Goal: Task Accomplishment & Management: Use online tool/utility

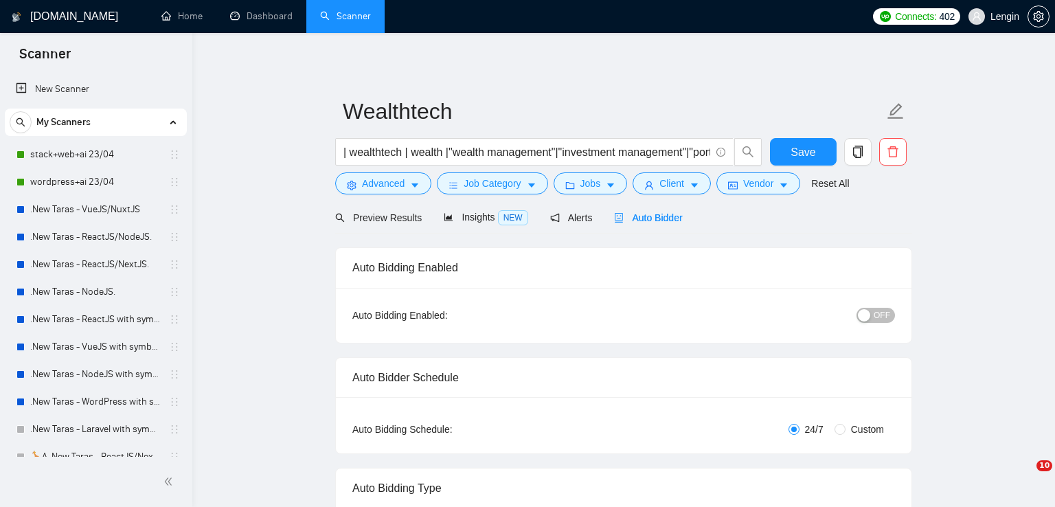
radio input "false"
radio input "true"
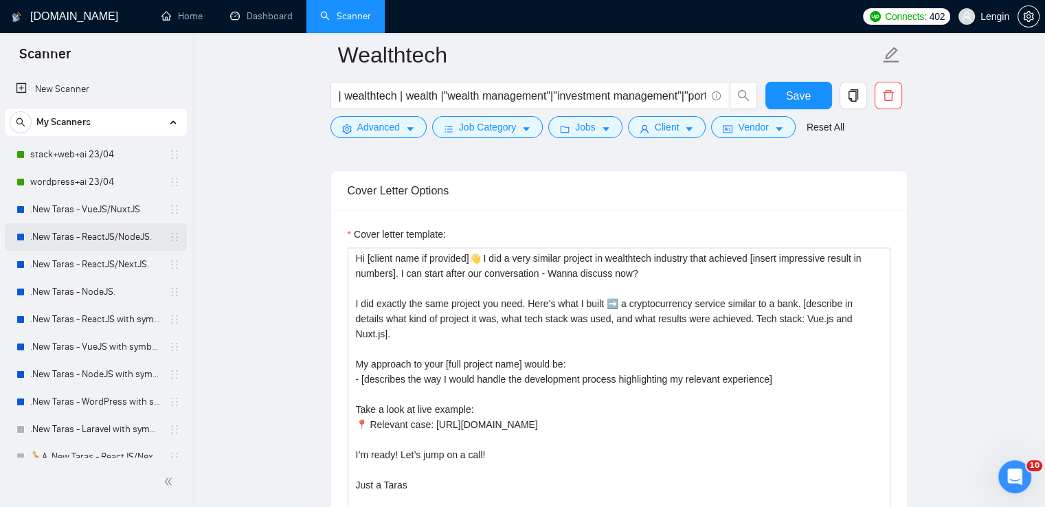
scroll to position [1247, 0]
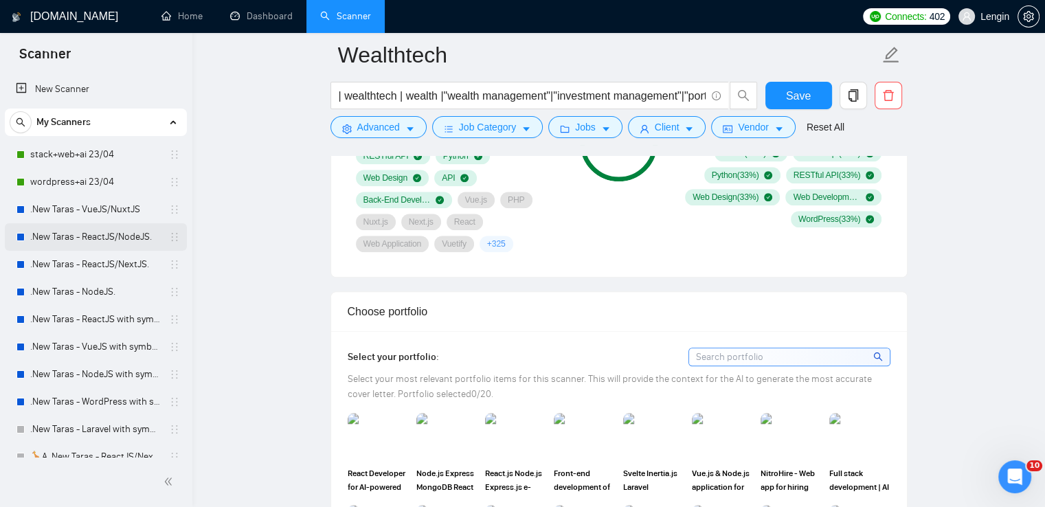
click at [104, 247] on link ".New Taras - ReactJS/NodeJS." at bounding box center [95, 236] width 131 height 27
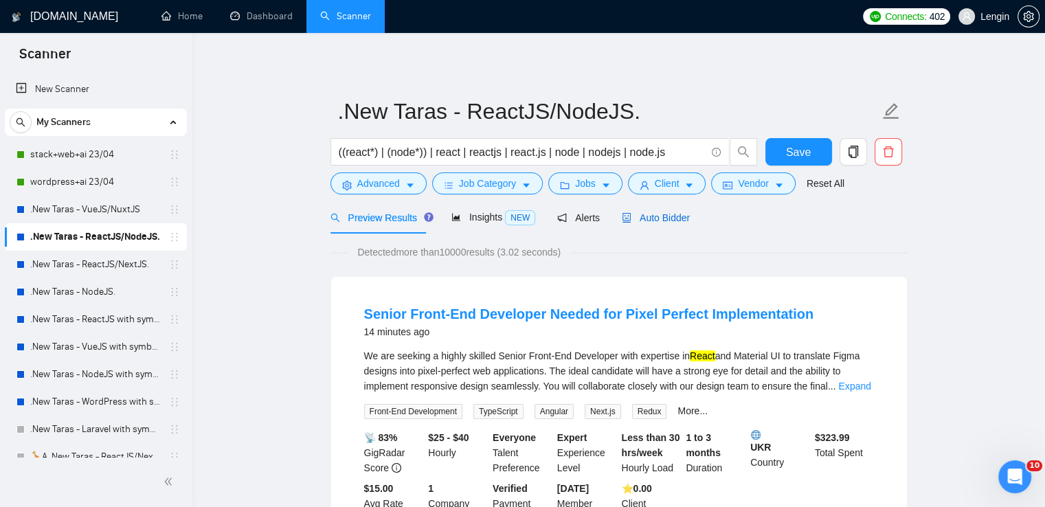
click at [635, 221] on span "Auto Bidder" at bounding box center [656, 217] width 68 height 11
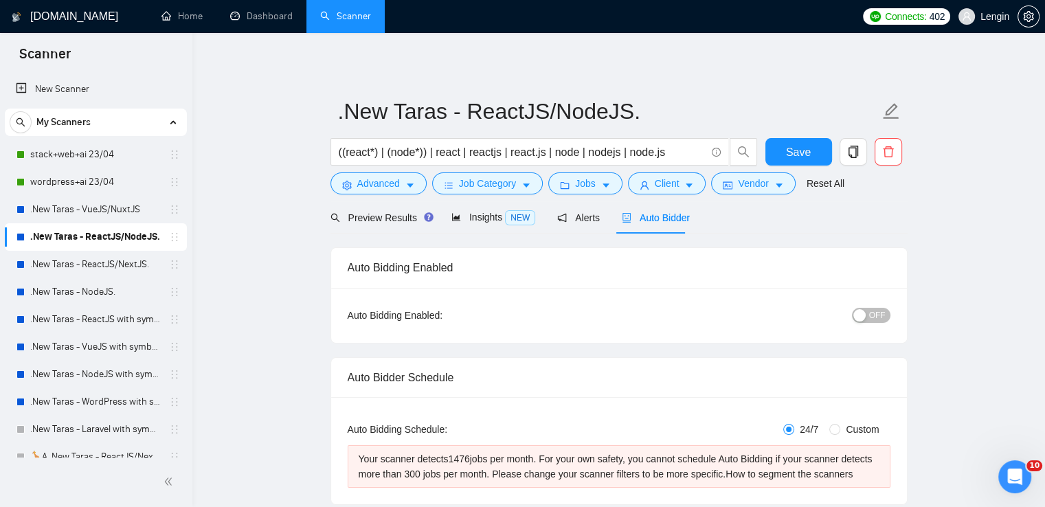
radio input "false"
radio input "true"
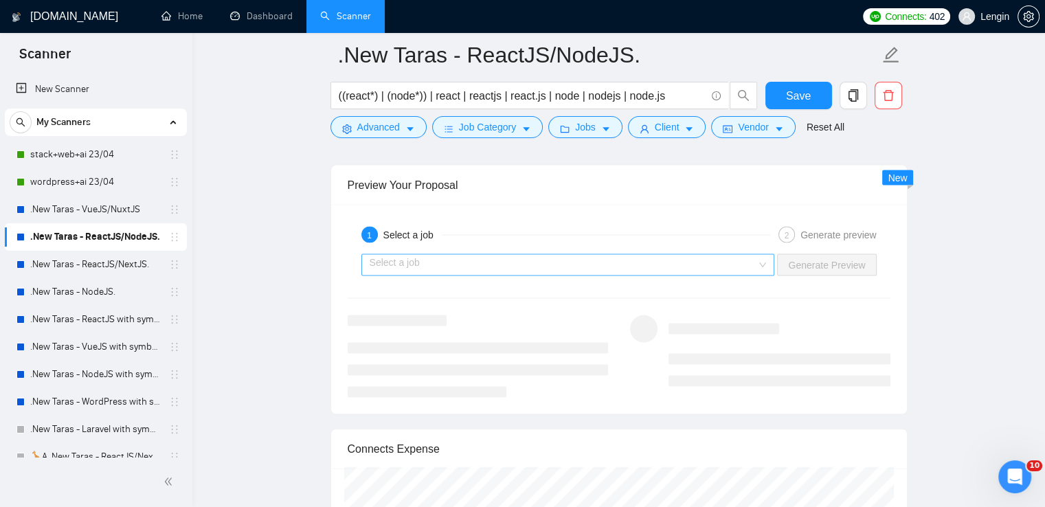
scroll to position [2847, 0]
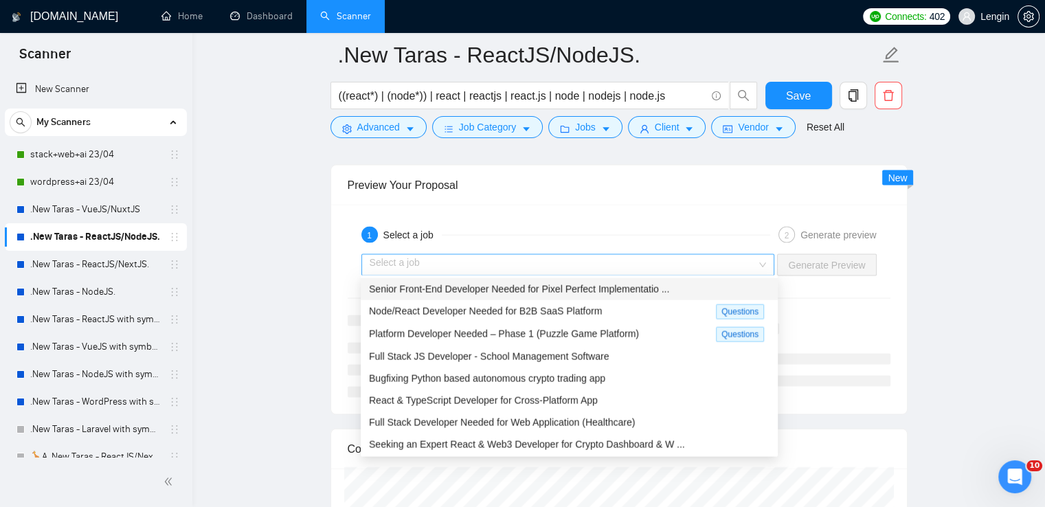
click at [764, 264] on div "Select a job" at bounding box center [568, 265] width 414 height 22
click at [667, 285] on div "Senior Front-End Developer Needed for Pixel Perfect Implementatio ..." at bounding box center [569, 289] width 401 height 15
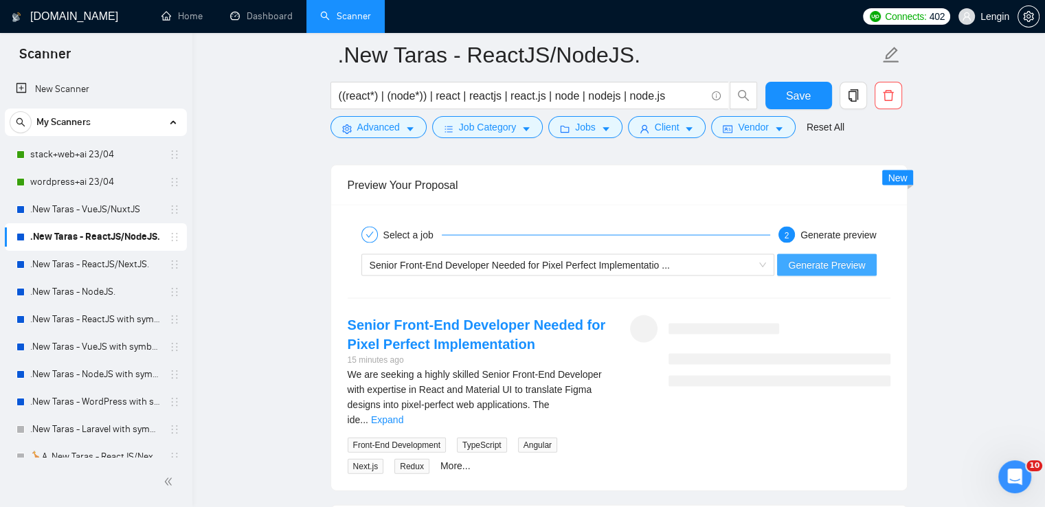
click at [846, 262] on span "Generate Preview" at bounding box center [826, 265] width 77 height 15
